Goal: Task Accomplishment & Management: Complete application form

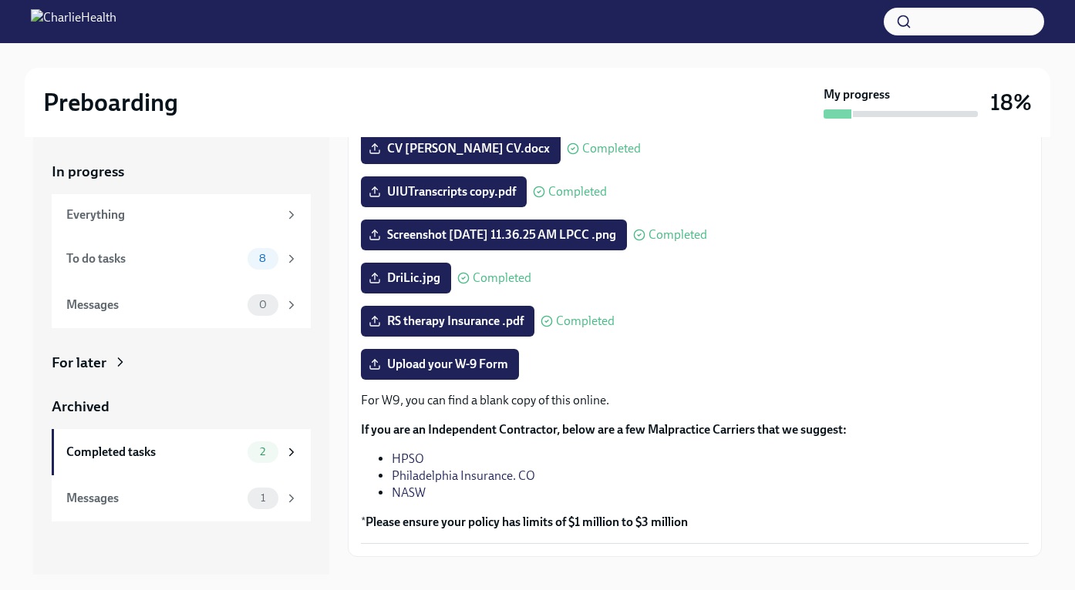
scroll to position [258, 0]
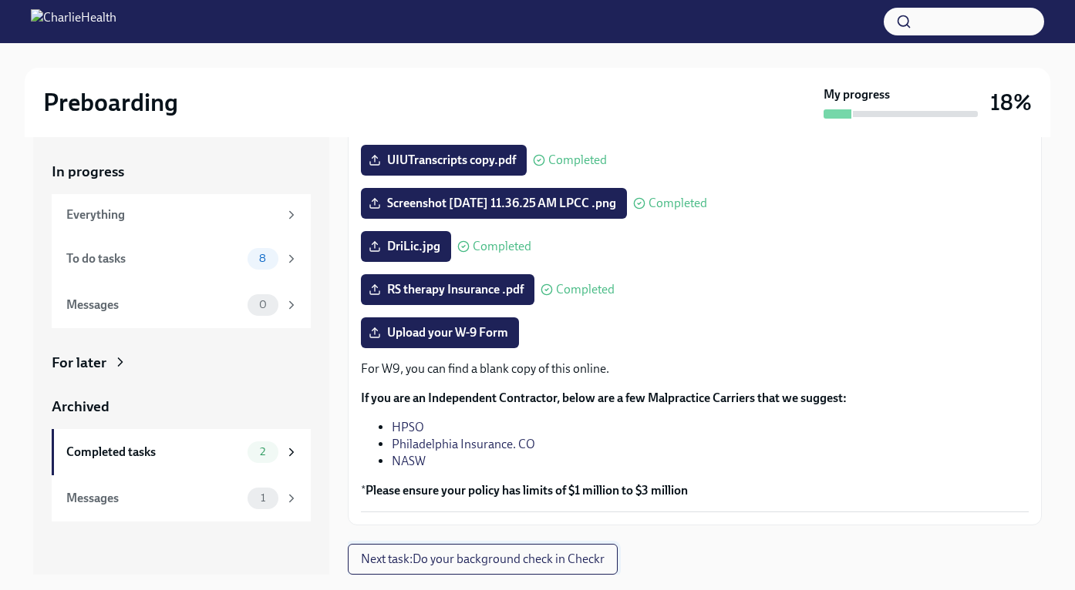
click at [457, 562] on span "Next task : Do your background check in Checkr" at bounding box center [483, 559] width 244 height 15
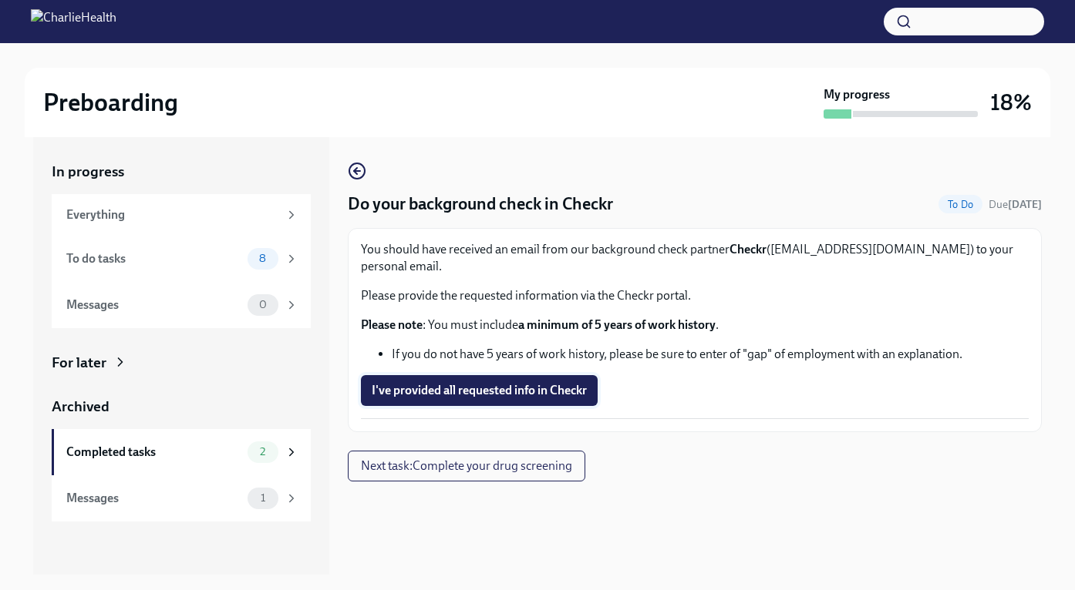
click at [459, 383] on span "I've provided all requested info in Checkr" at bounding box center [479, 390] width 215 height 15
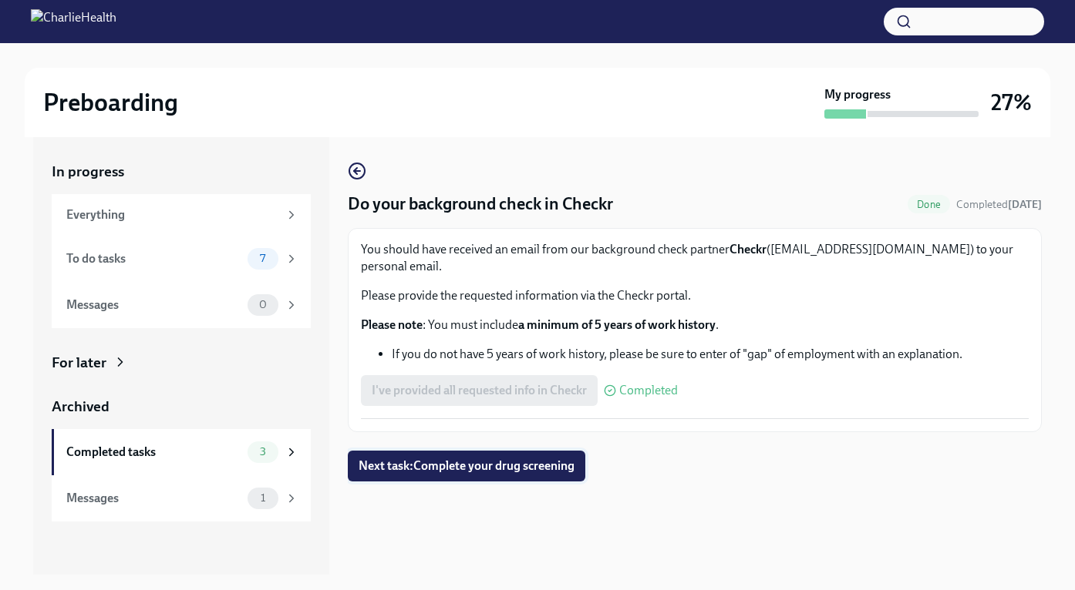
click at [469, 459] on span "Next task : Complete your drug screening" at bounding box center [466, 466] width 216 height 15
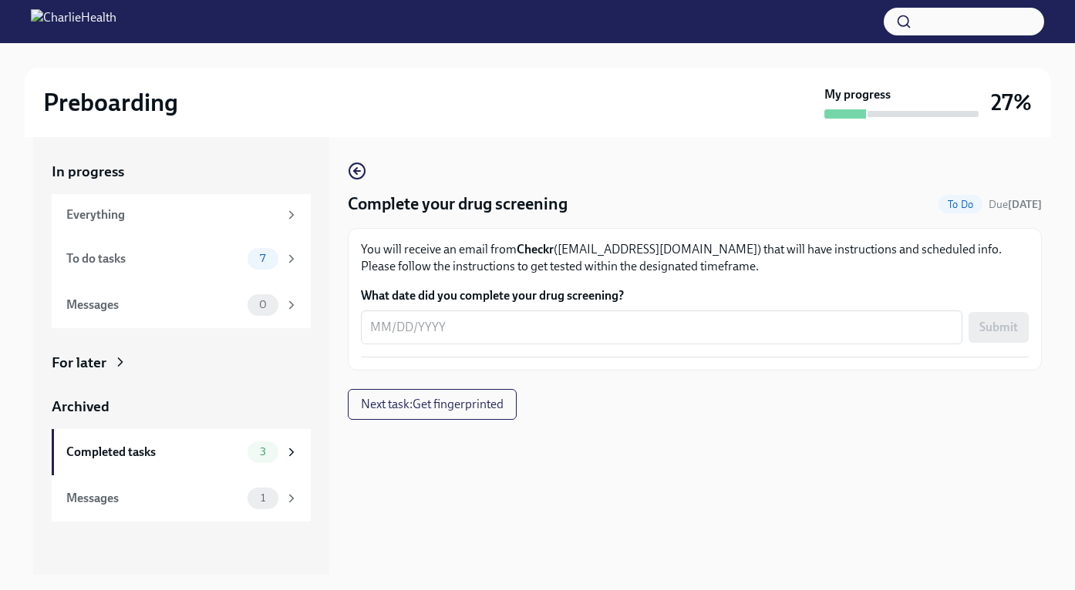
click at [591, 88] on div "Preboarding" at bounding box center [430, 102] width 775 height 31
click at [125, 259] on div "To do tasks" at bounding box center [153, 259] width 175 height 17
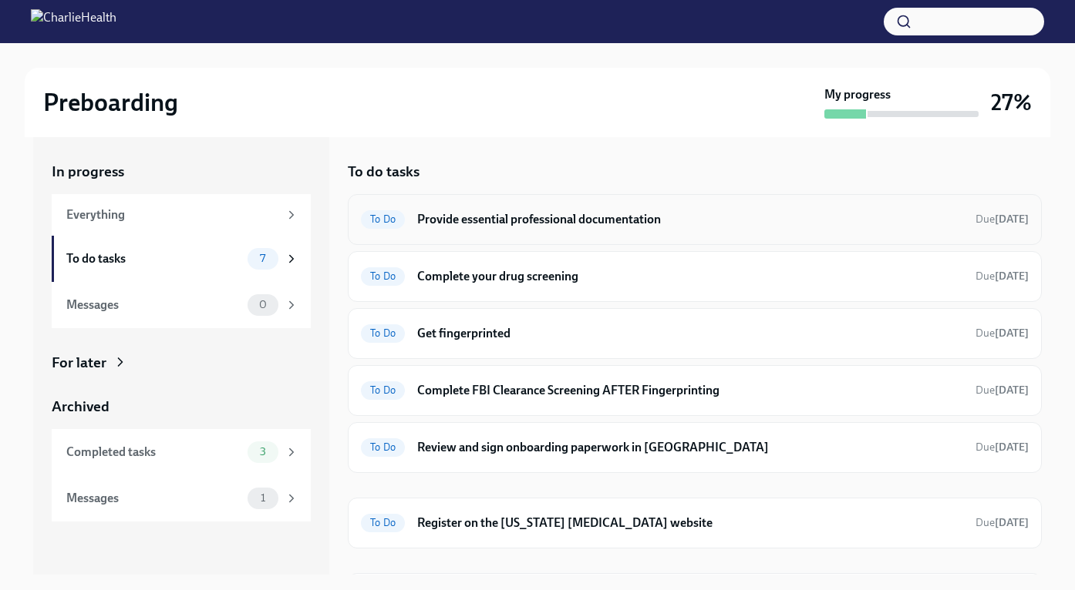
click at [553, 218] on h6 "Provide essential professional documentation" at bounding box center [690, 219] width 546 height 17
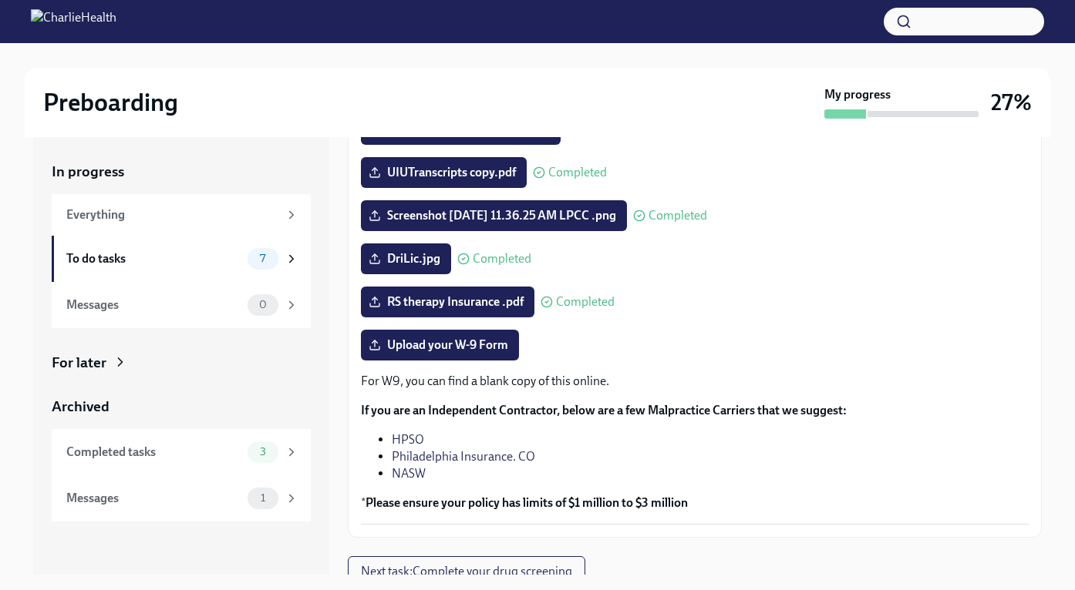
scroll to position [247, 0]
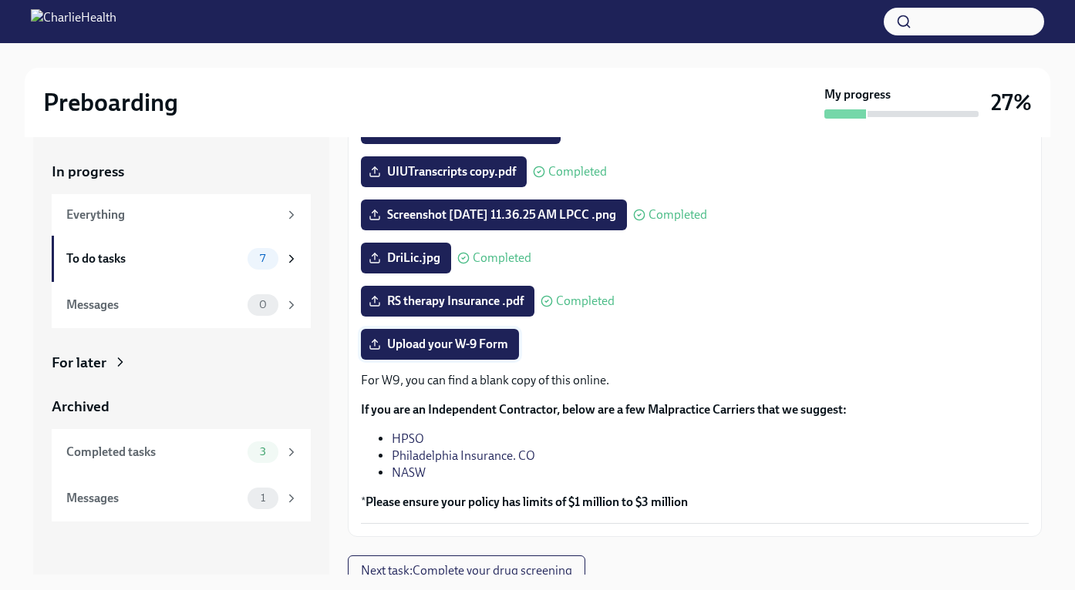
click at [438, 348] on span "Upload your W-9 Form" at bounding box center [440, 344] width 136 height 15
click at [0, 0] on input "Upload your W-9 Form" at bounding box center [0, 0] width 0 height 0
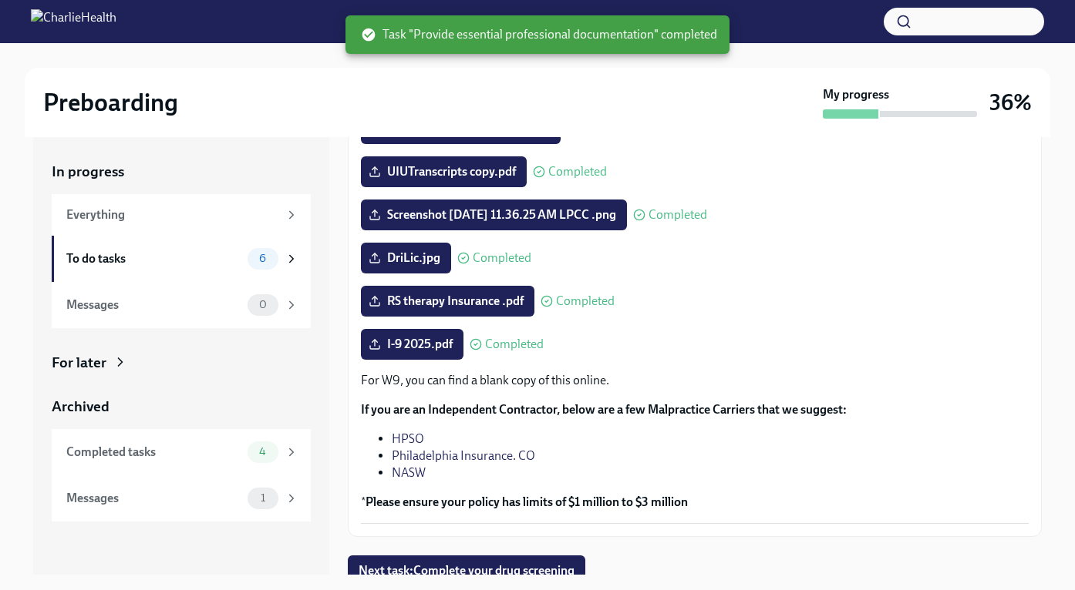
scroll to position [258, 0]
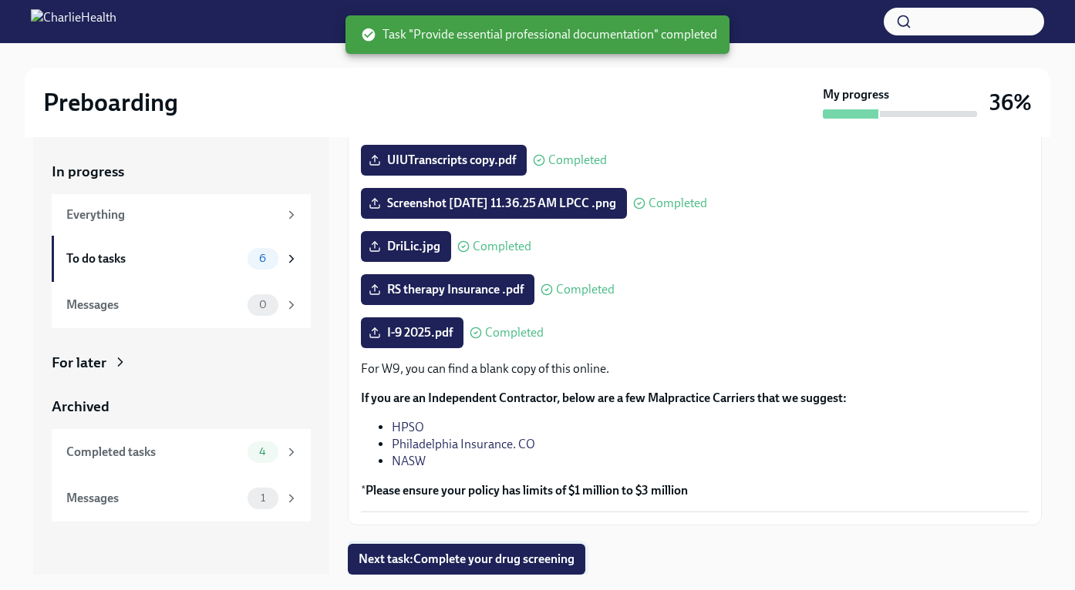
click at [497, 562] on span "Next task : Complete your drug screening" at bounding box center [466, 559] width 216 height 15
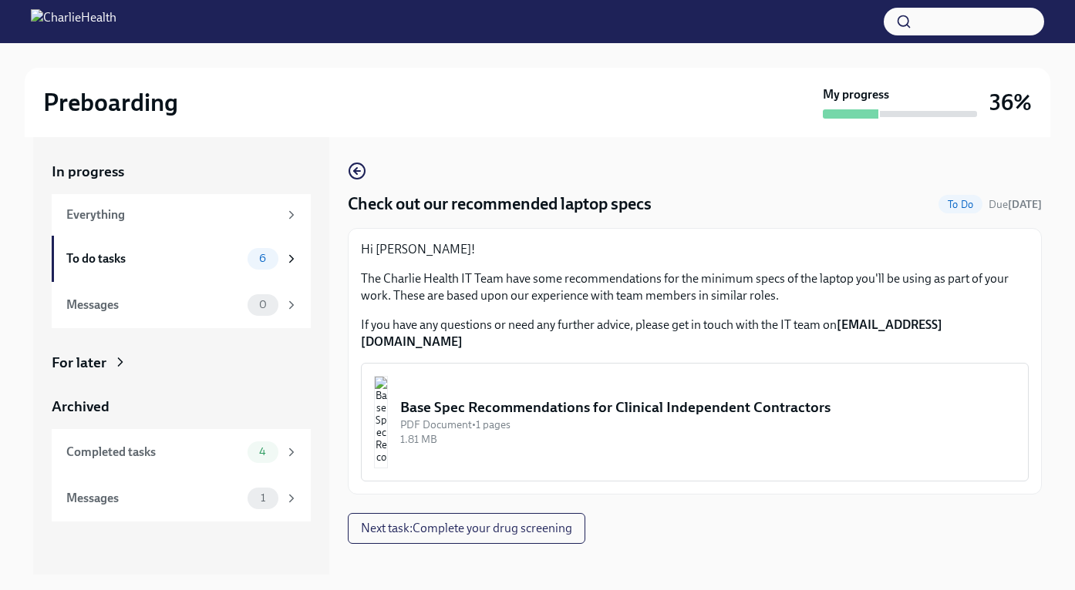
click at [609, 398] on div "Base Spec Recommendations for Clinical Independent Contractors" at bounding box center [707, 408] width 615 height 20
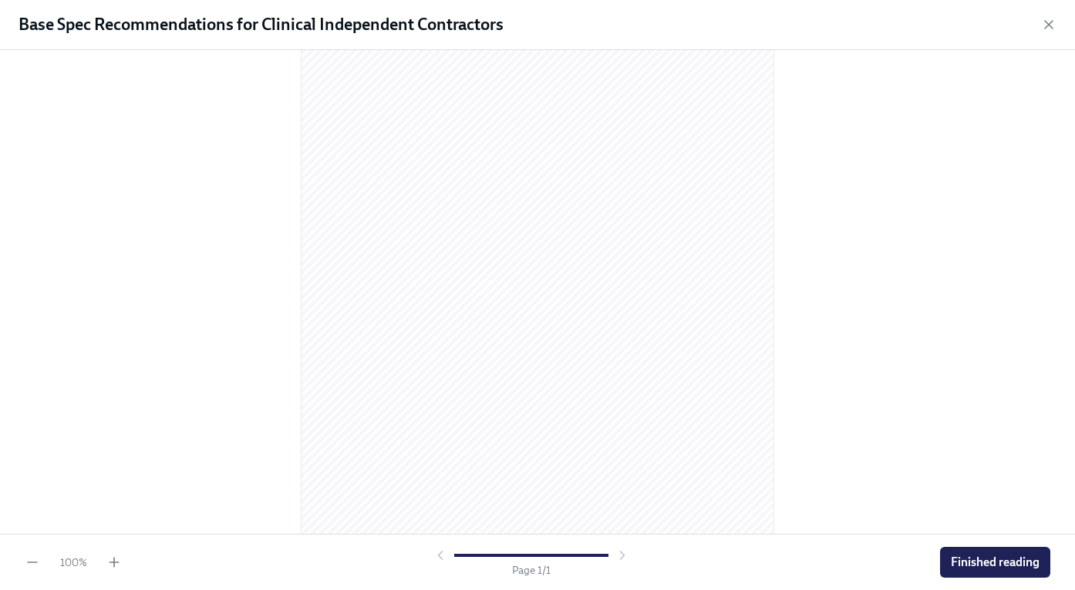
scroll to position [153, 0]
click at [981, 563] on span "Finished reading" at bounding box center [994, 562] width 89 height 15
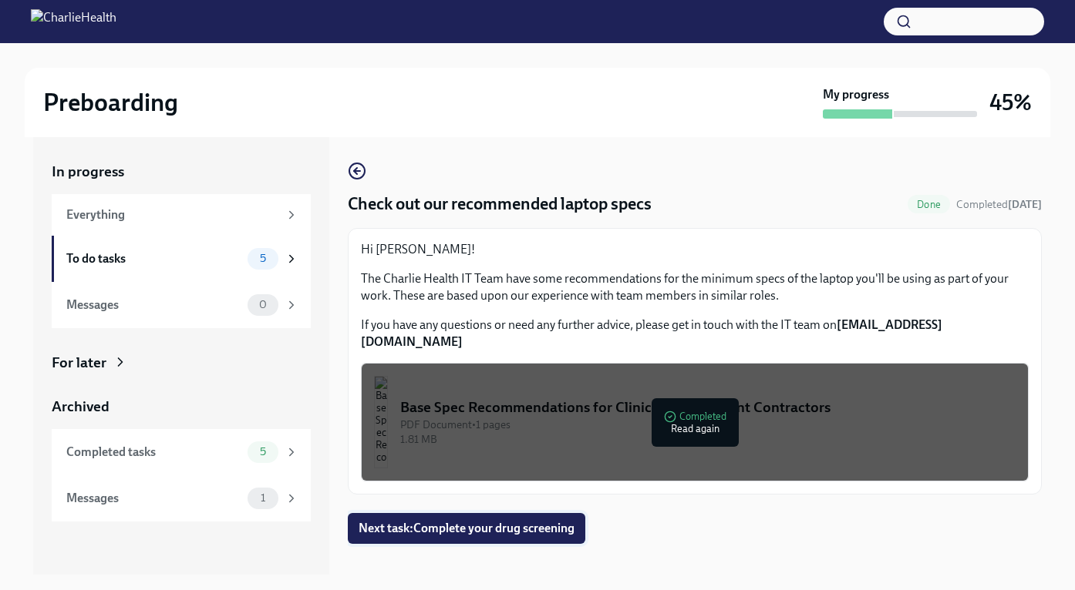
click at [526, 521] on span "Next task : Complete your drug screening" at bounding box center [466, 528] width 216 height 15
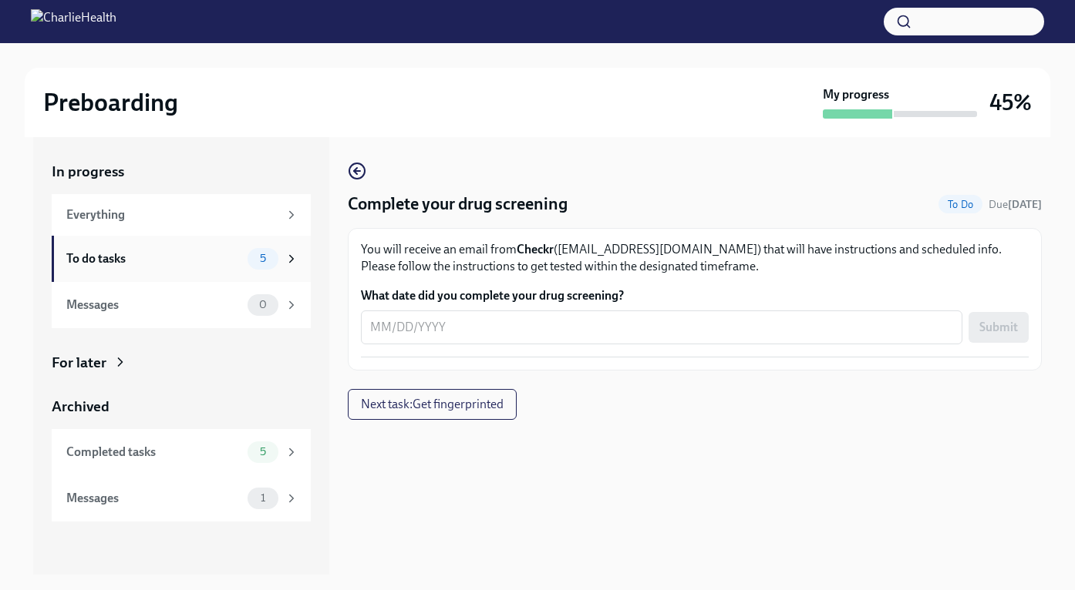
click at [120, 258] on div "To do tasks" at bounding box center [153, 259] width 175 height 17
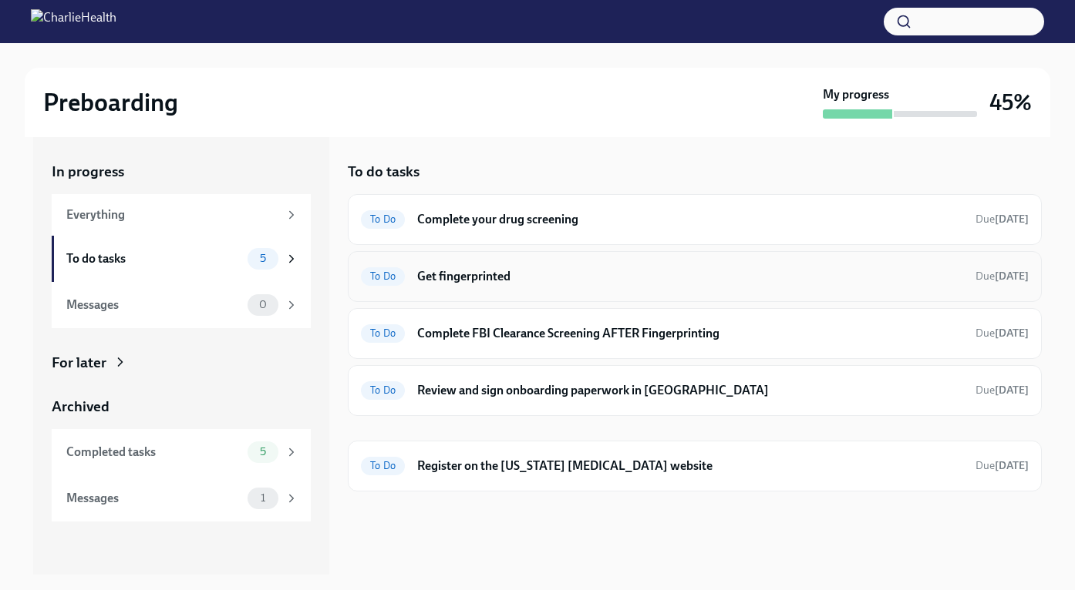
click at [480, 284] on h6 "Get fingerprinted" at bounding box center [690, 276] width 546 height 17
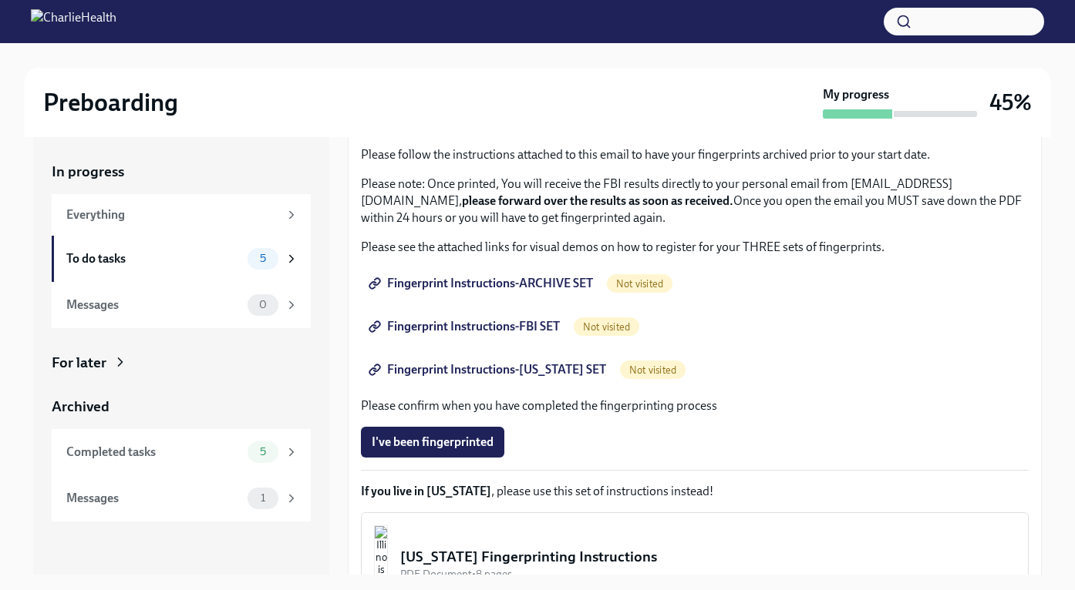
scroll to position [139, 0]
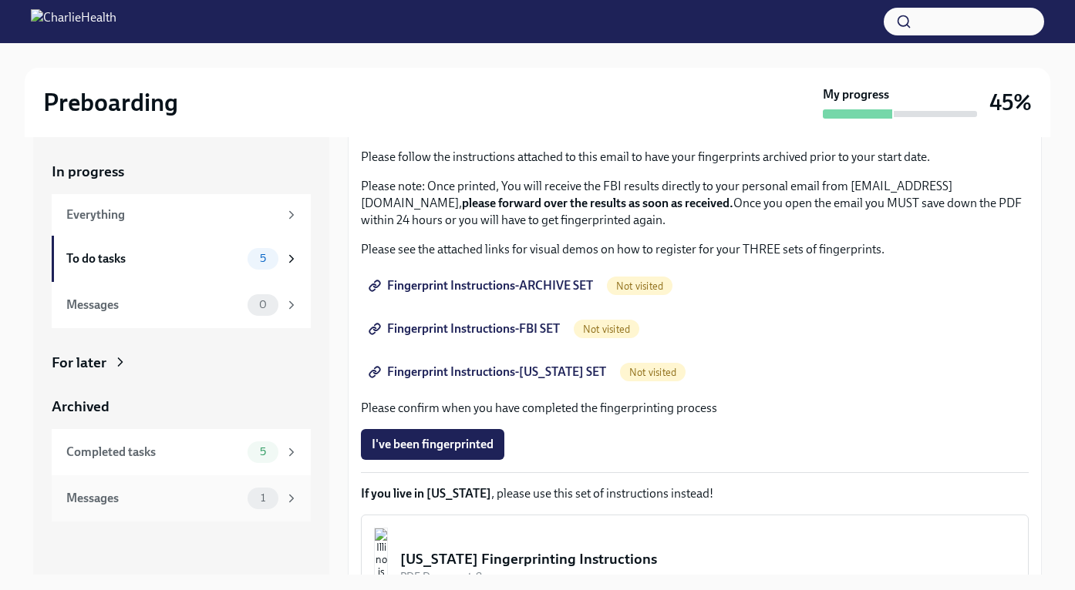
click at [267, 498] on span "1" at bounding box center [262, 499] width 23 height 12
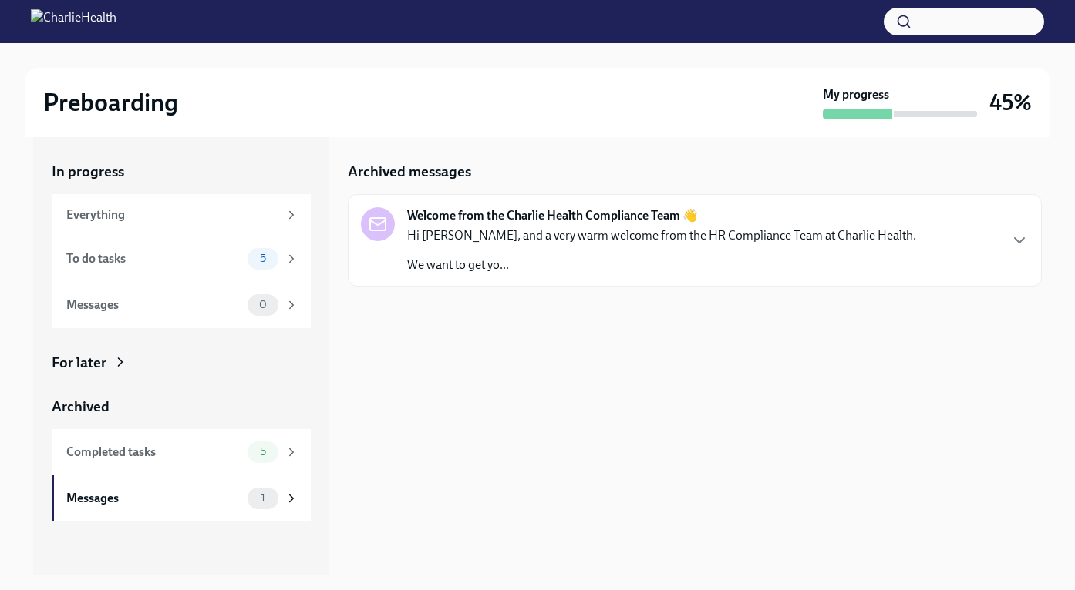
click at [522, 231] on p "Hi Rachel, and a very warm welcome from the HR Compliance Team at Charlie Healt…" at bounding box center [661, 235] width 509 height 17
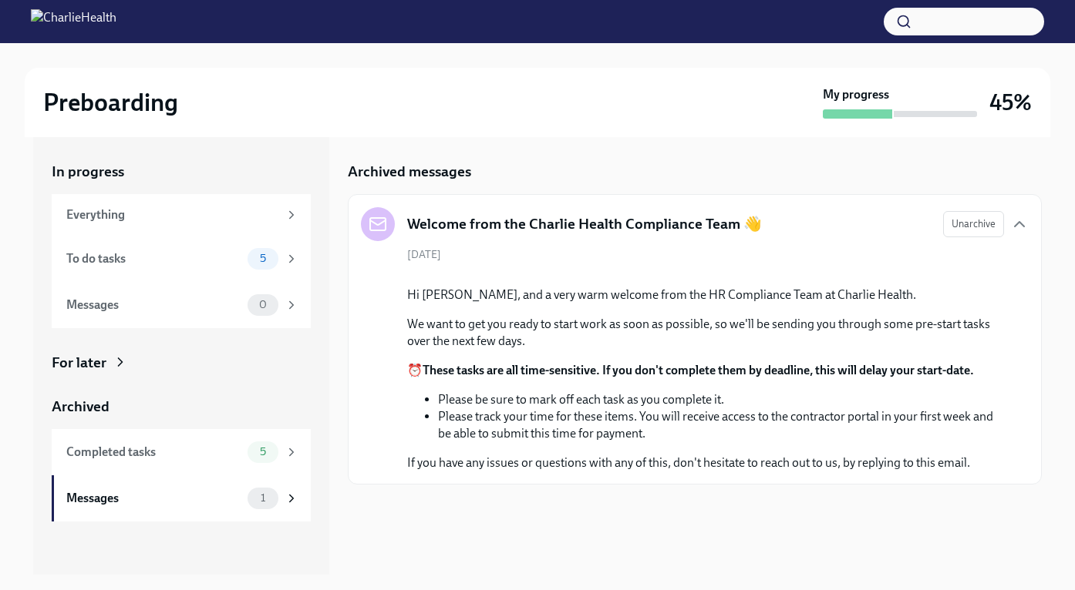
scroll to position [81, 0]
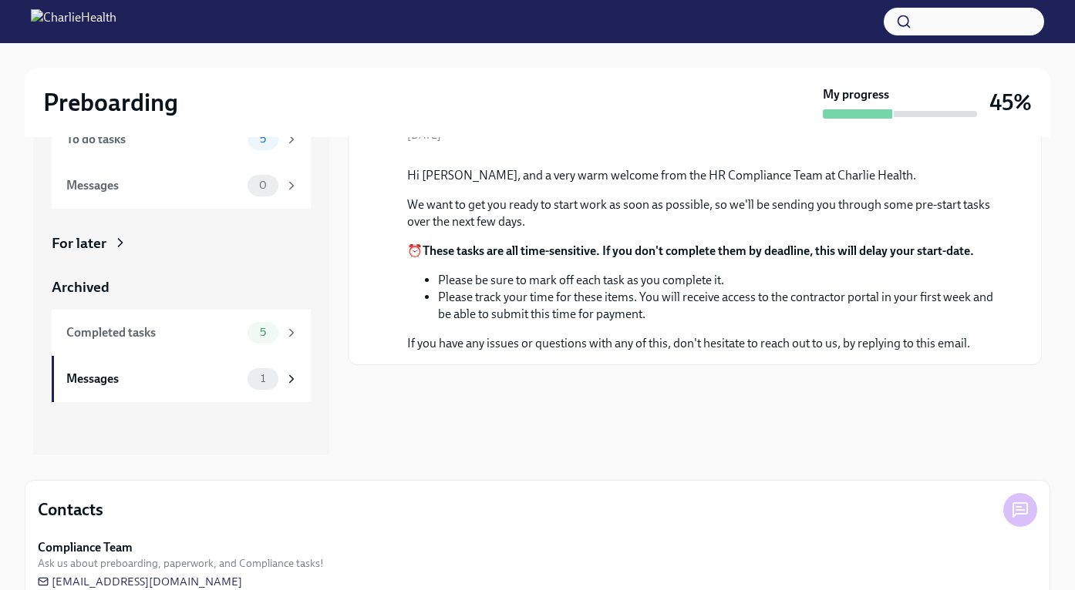
click at [718, 323] on li "Please track your time for these items. You will receive access to the contract…" at bounding box center [721, 306] width 566 height 34
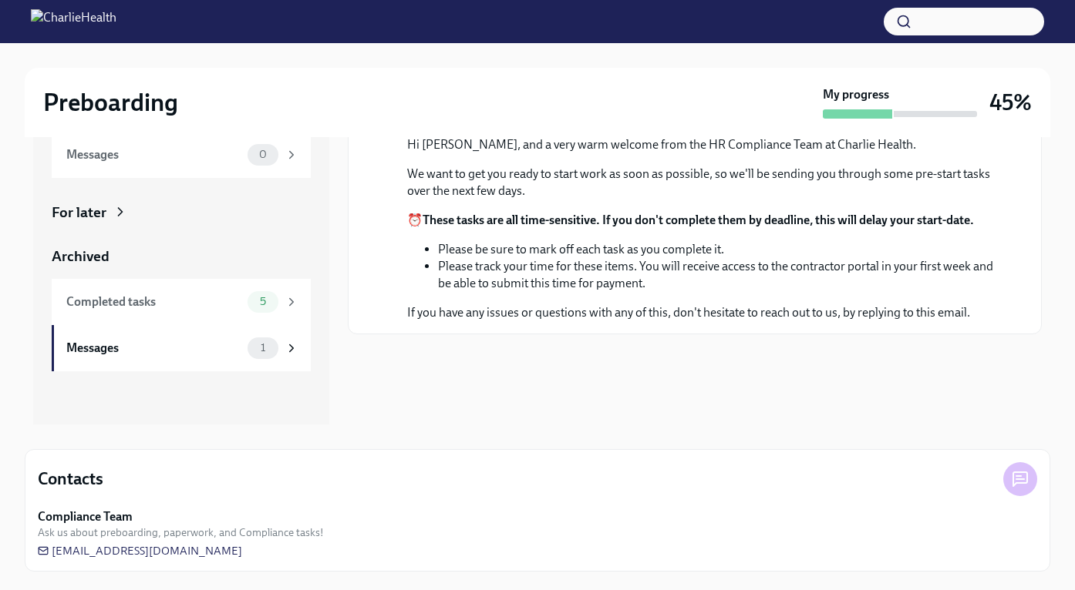
scroll to position [0, 0]
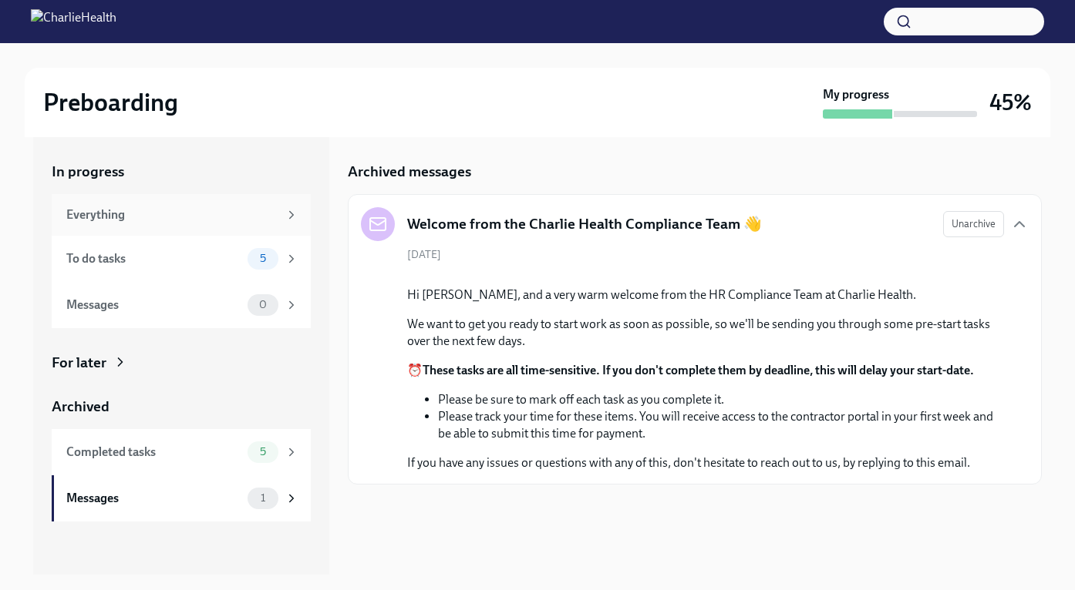
click at [263, 220] on div "Everything" at bounding box center [172, 215] width 212 height 17
